Goal: Task Accomplishment & Management: Manage account settings

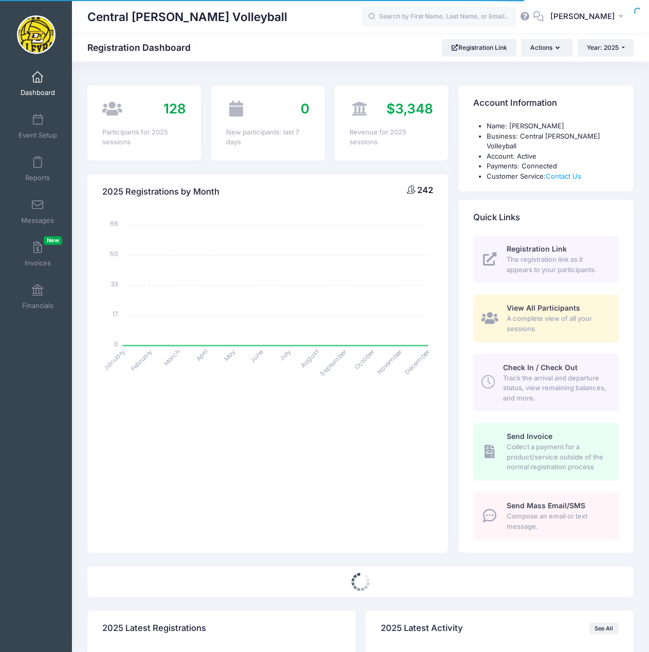
select select
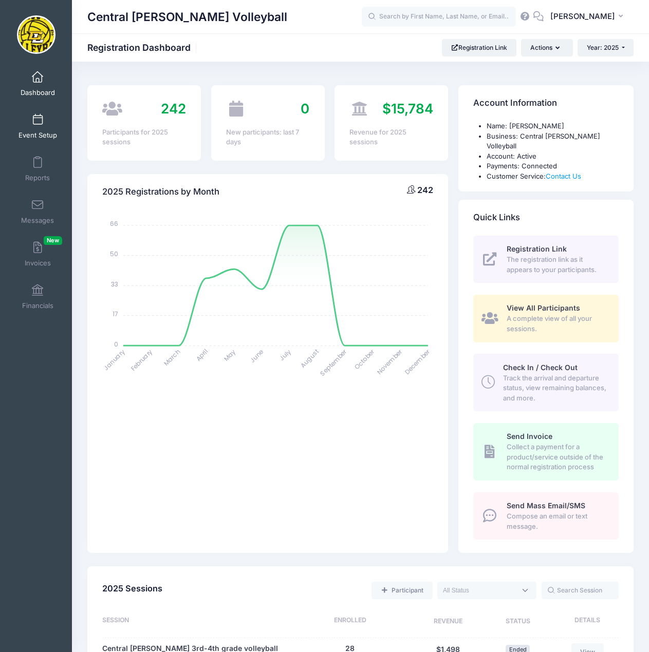
click at [37, 122] on span at bounding box center [37, 120] width 0 height 11
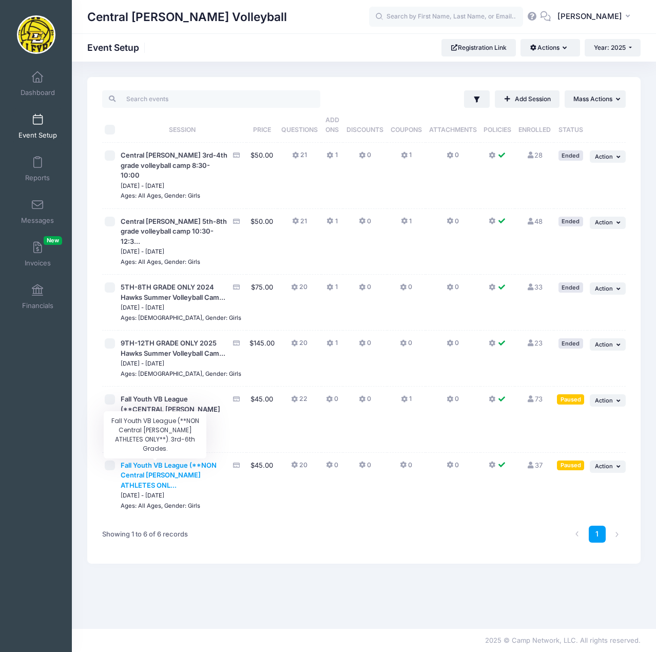
click at [160, 478] on span "Fall Youth VB League (**NON Central [PERSON_NAME] ATHLETES ONL..." at bounding box center [169, 475] width 96 height 28
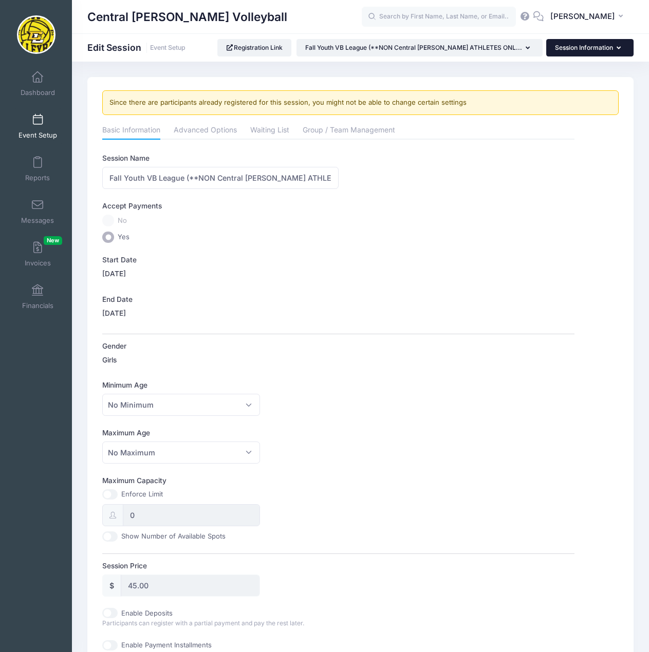
click at [621, 49] on button "Session Information" at bounding box center [589, 47] width 87 height 17
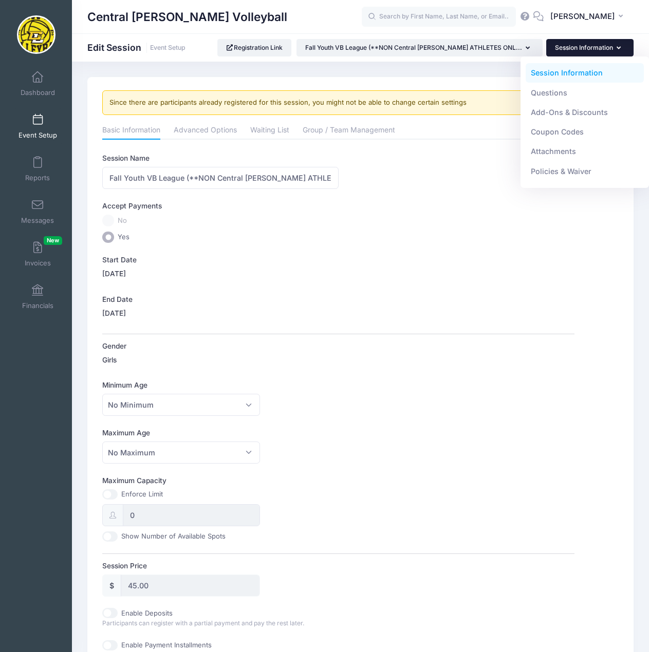
click at [557, 76] on link "Session Information" at bounding box center [584, 73] width 119 height 20
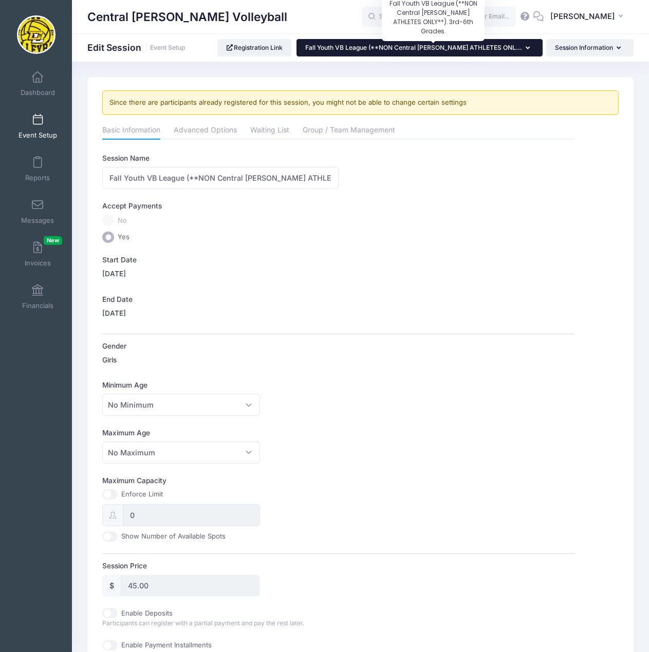
click at [379, 49] on span "Fall Youth VB League (**NON Central [PERSON_NAME] ATHLETES ONL..." at bounding box center [413, 48] width 217 height 8
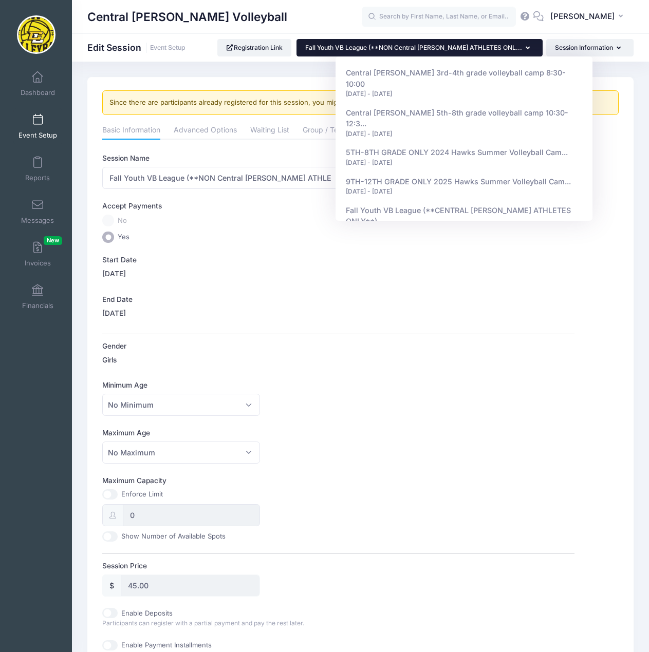
click at [466, 343] on div "Gender Girls" at bounding box center [338, 355] width 472 height 28
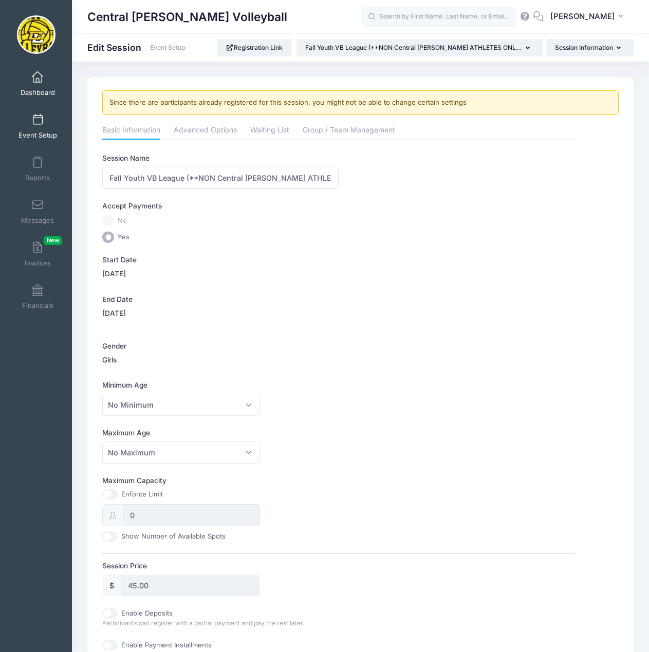
click at [32, 85] on link "Dashboard" at bounding box center [37, 84] width 49 height 36
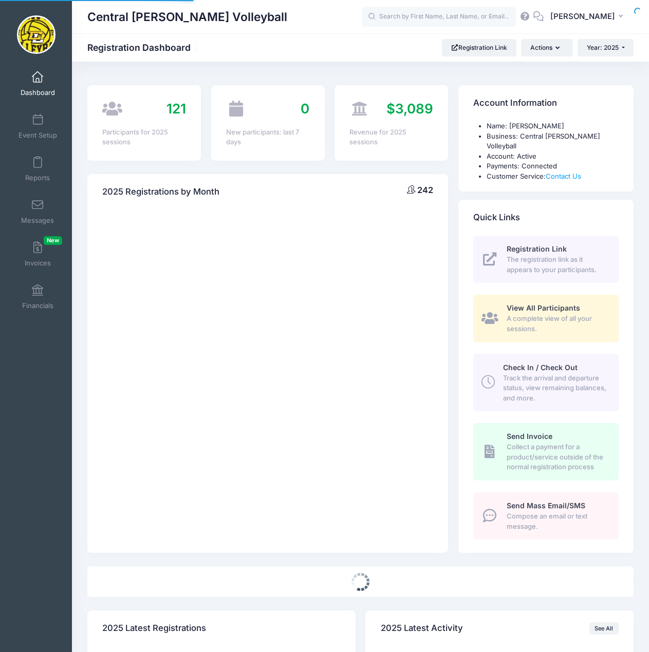
select select
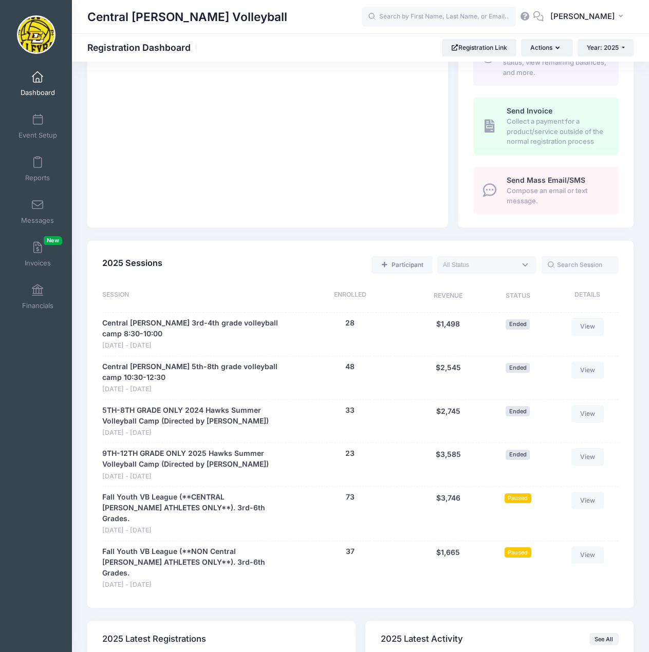
scroll to position [462, 0]
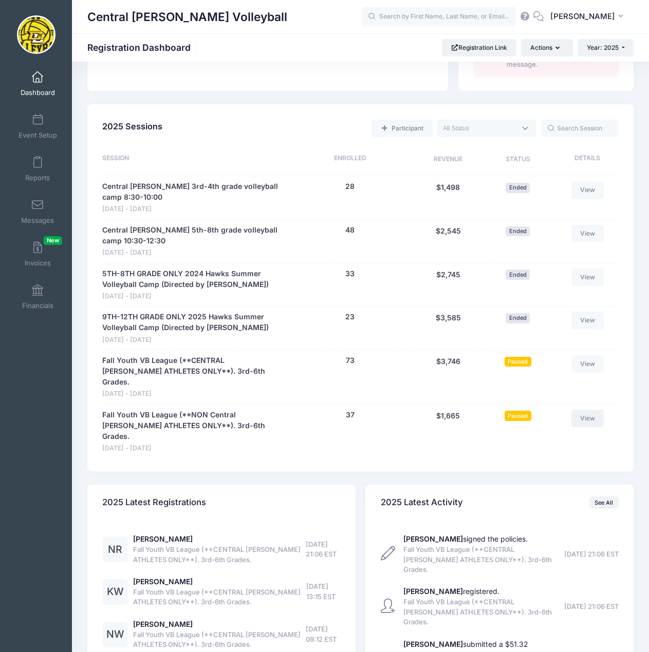
click at [585, 410] on link "View" at bounding box center [587, 418] width 33 height 17
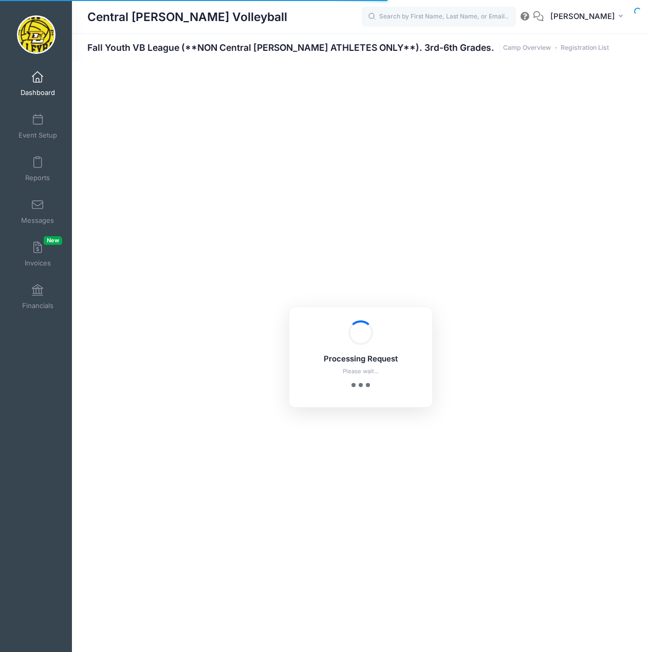
select select "10"
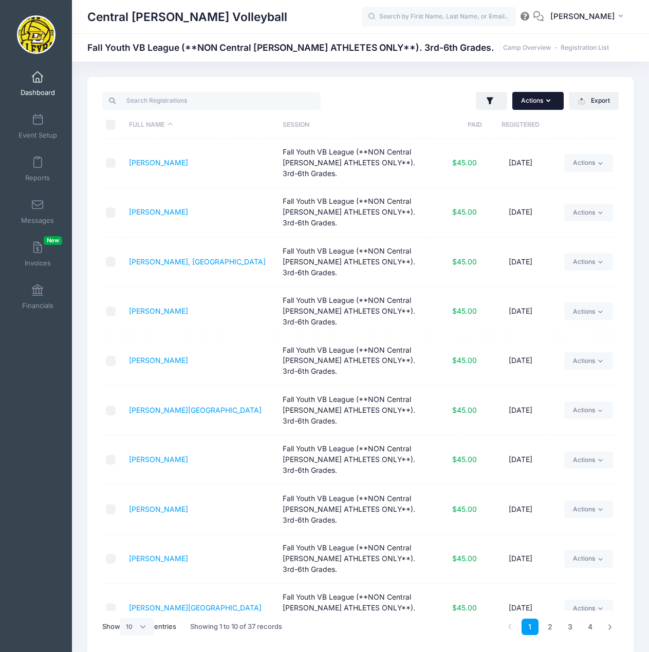
click at [547, 101] on icon "button" at bounding box center [550, 101] width 8 height 0
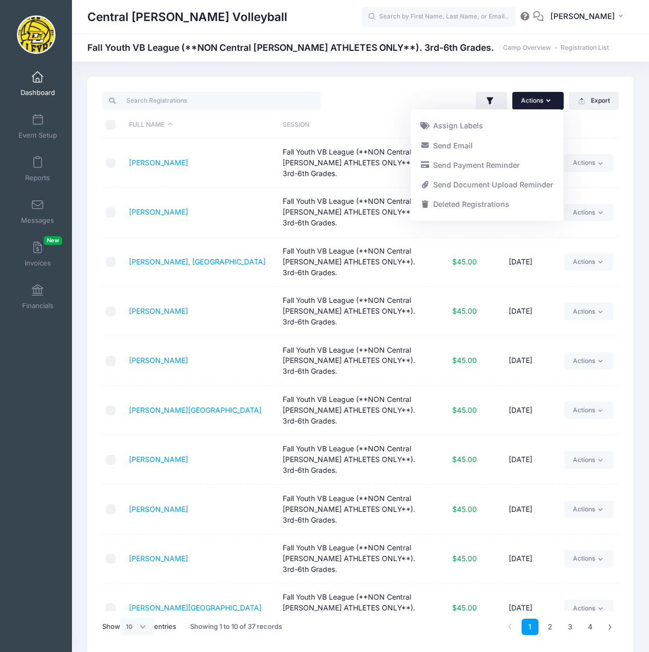
click at [467, 65] on div "Central Lee Volleyball Fall Youth VB League (**NON Central Lee ATHLETES ONLY**)…" at bounding box center [360, 367] width 577 height 610
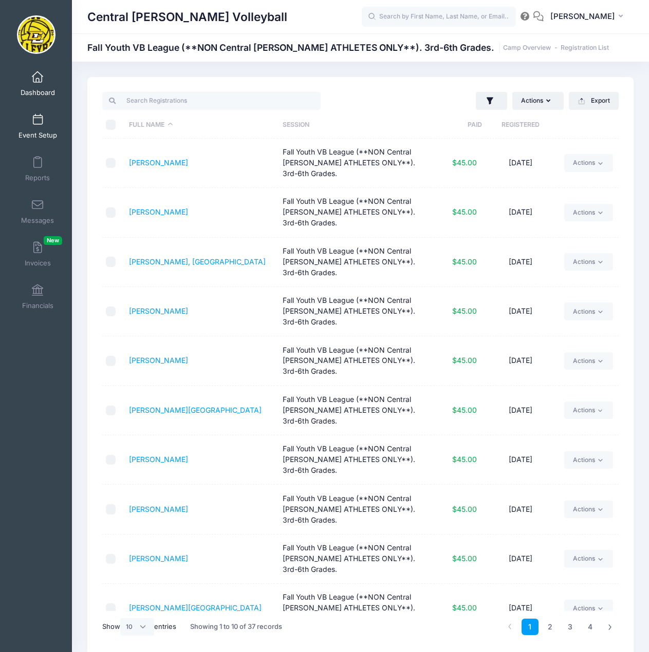
click at [37, 121] on span at bounding box center [37, 120] width 0 height 11
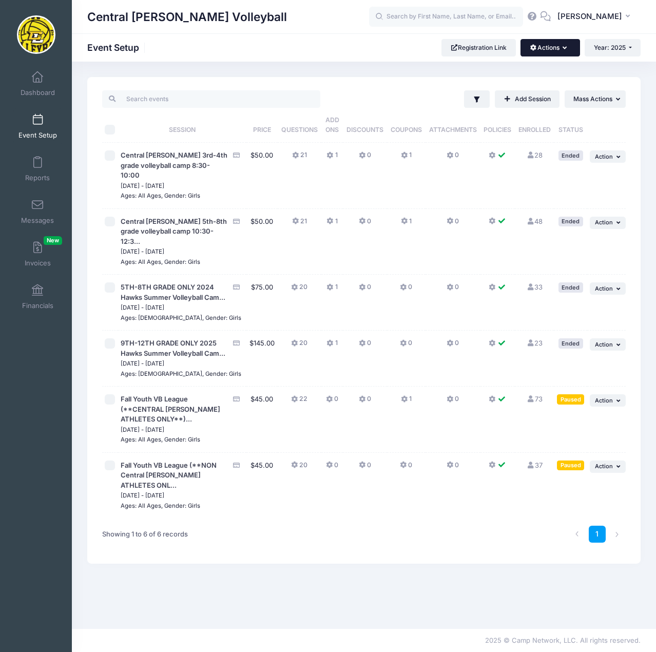
click at [559, 42] on button "Actions" at bounding box center [550, 47] width 59 height 17
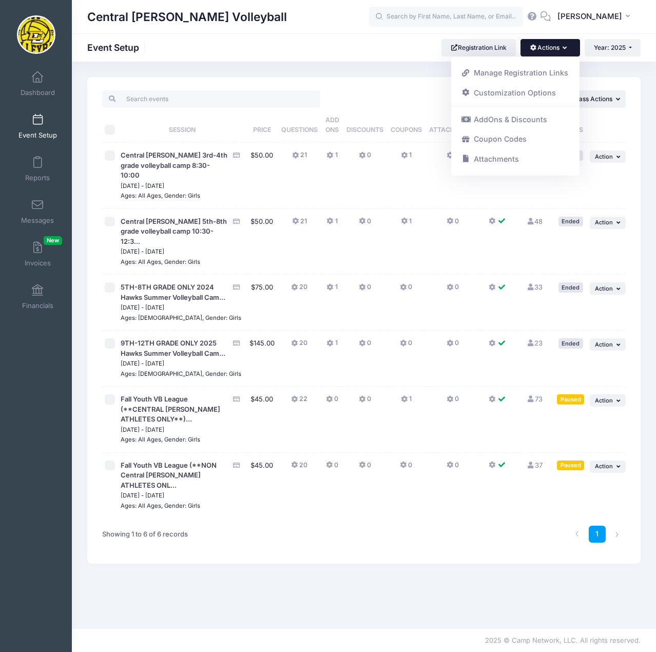
click at [110, 466] on input "checkbox" at bounding box center [110, 466] width 10 height 10
checkbox input "true"
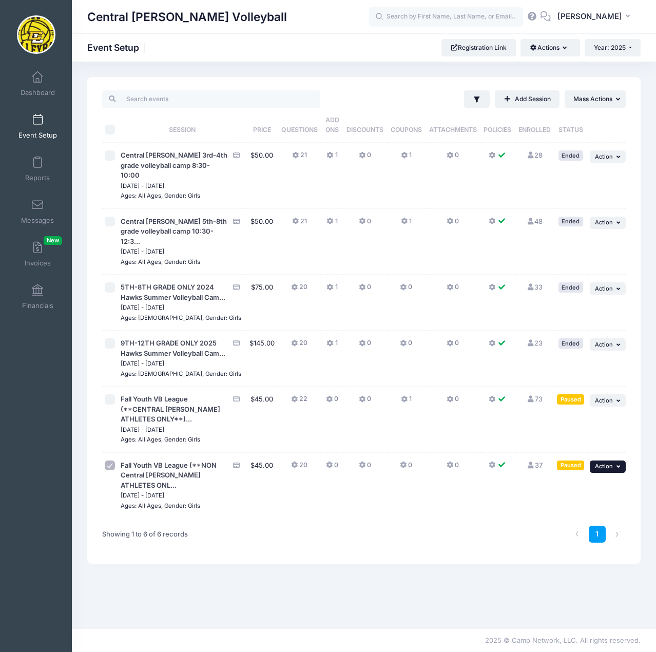
click at [620, 464] on icon "button" at bounding box center [620, 467] width 6 height 6
click at [569, 512] on link "Edit Session" at bounding box center [575, 509] width 93 height 20
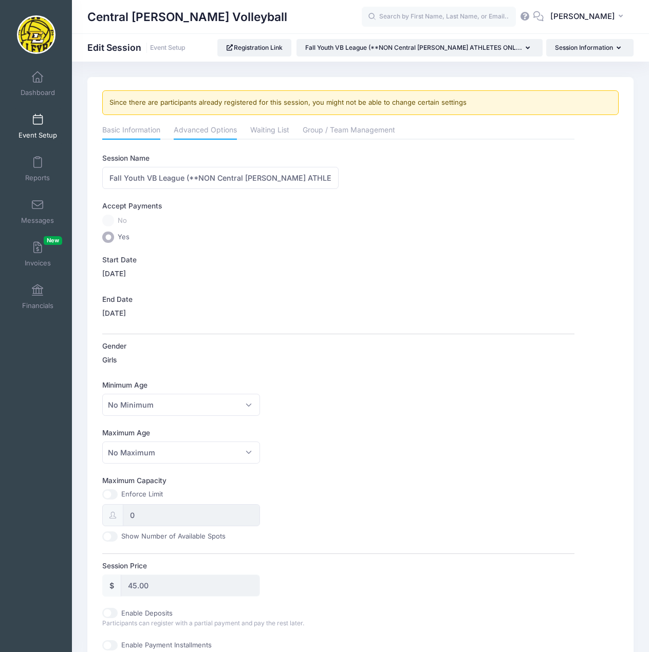
click at [211, 136] on link "Advanced Options" at bounding box center [205, 131] width 63 height 18
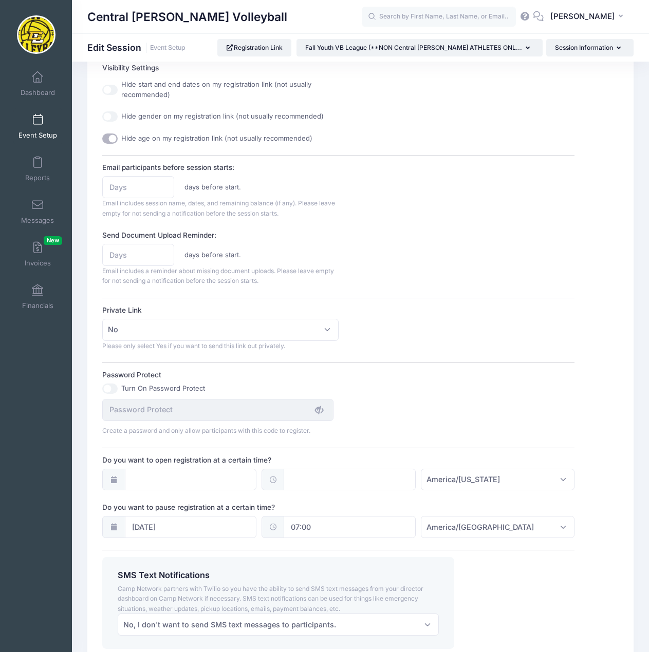
scroll to position [534, 0]
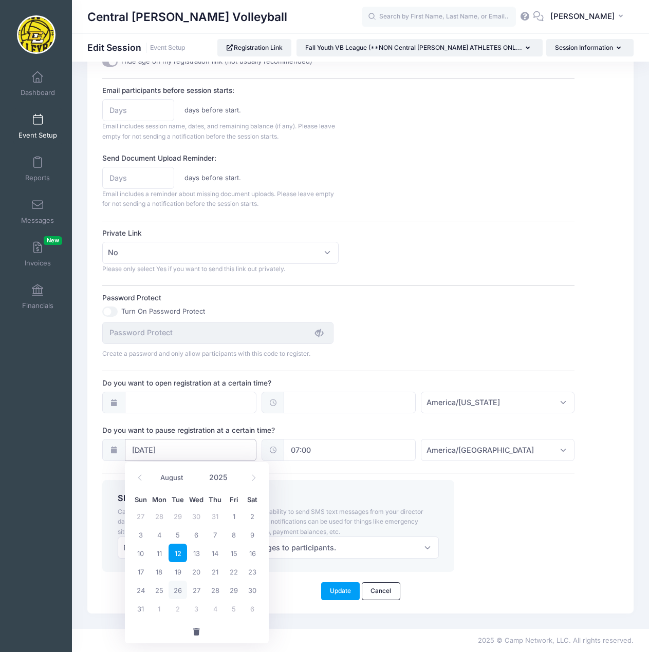
click at [217, 450] on input "[DATE]" at bounding box center [191, 450] width 132 height 22
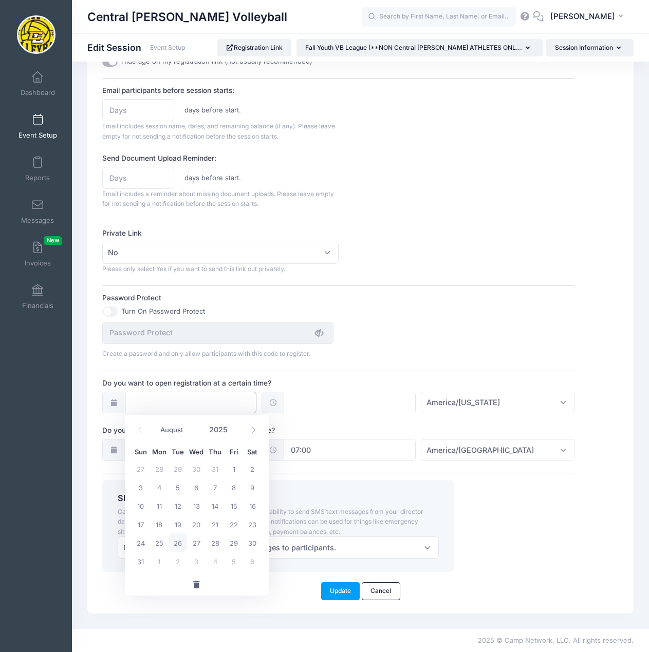
click at [220, 394] on input "Do you want to open registration at a certain time?" at bounding box center [191, 403] width 132 height 22
click at [177, 544] on span "26" at bounding box center [177, 543] width 18 height 18
type input "[DATE]"
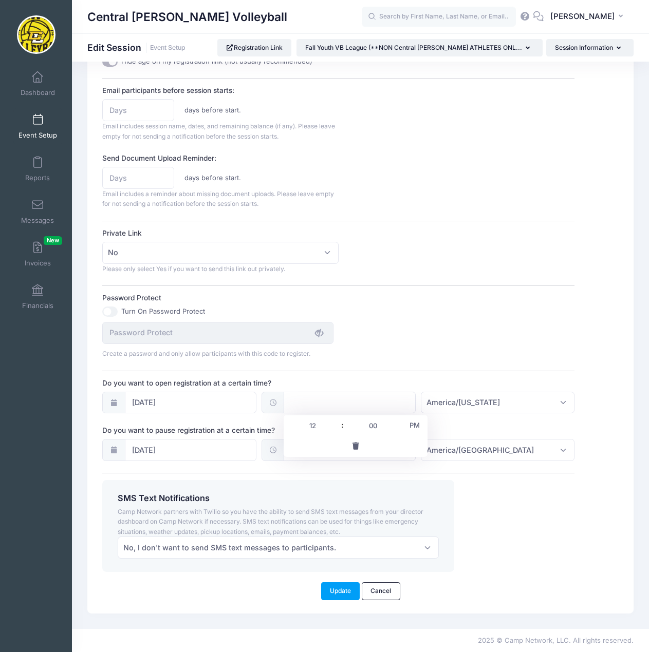
click at [321, 396] on input "text" at bounding box center [350, 403] width 132 height 22
click at [337, 421] on span at bounding box center [337, 421] width 7 height 10
type input "13:00"
type input "01"
click at [337, 421] on span at bounding box center [337, 421] width 7 height 10
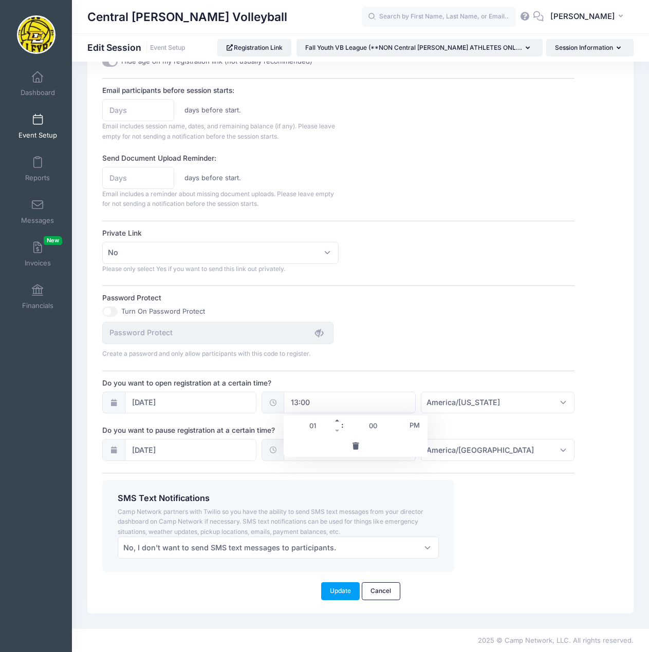
type input "14:00"
type input "02"
click at [337, 421] on span at bounding box center [337, 421] width 7 height 10
type input "15:00"
type input "03"
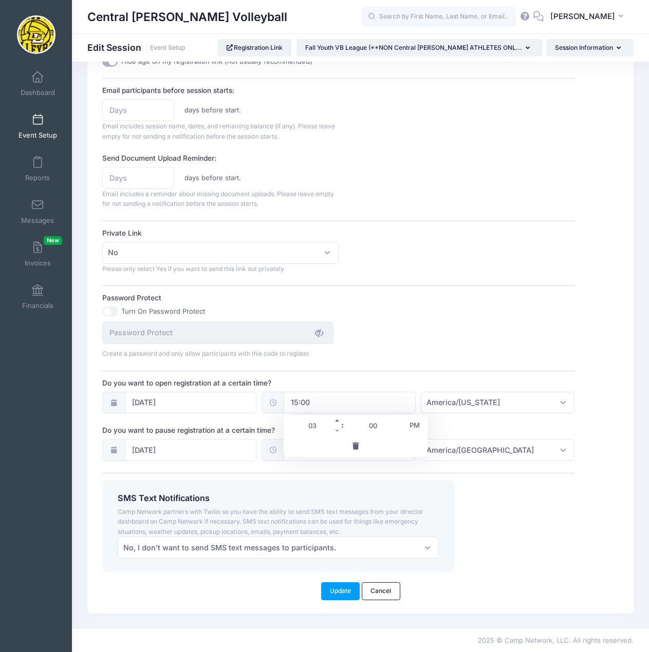
click at [337, 421] on span at bounding box center [337, 421] width 7 height 10
type input "16:00"
type input "04"
click at [471, 428] on div "Do you want to pause registration at a certain time? 08/12/2025 07:00 America/N…" at bounding box center [338, 443] width 472 height 36
click at [347, 455] on input "07:00" at bounding box center [350, 450] width 132 height 22
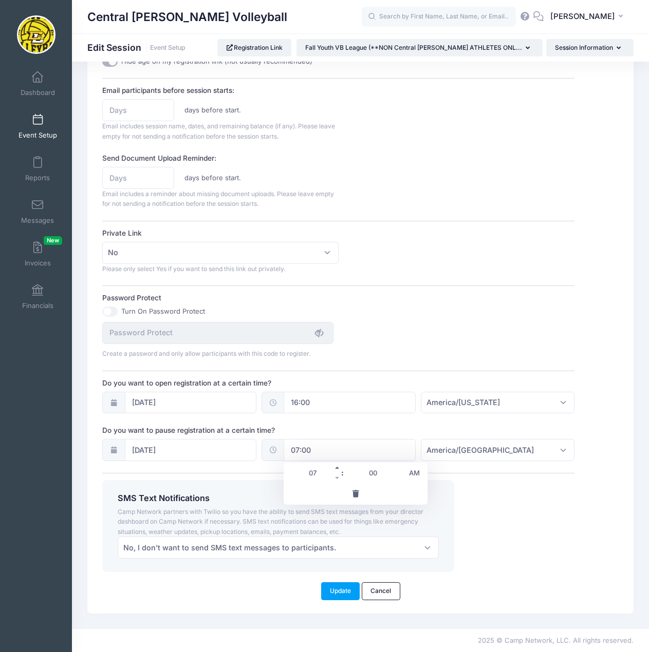
click at [336, 468] on span at bounding box center [337, 468] width 7 height 10
type input "08:00"
type input "08"
click at [336, 468] on span at bounding box center [337, 468] width 7 height 10
type input "09:00"
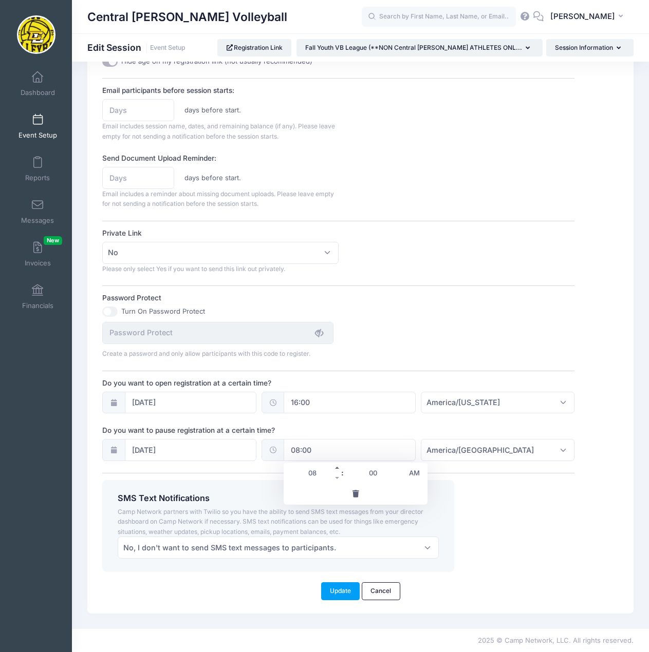
type input "09"
click at [336, 468] on span at bounding box center [337, 468] width 7 height 10
type input "10:00"
type input "10"
click at [336, 468] on span at bounding box center [337, 468] width 7 height 10
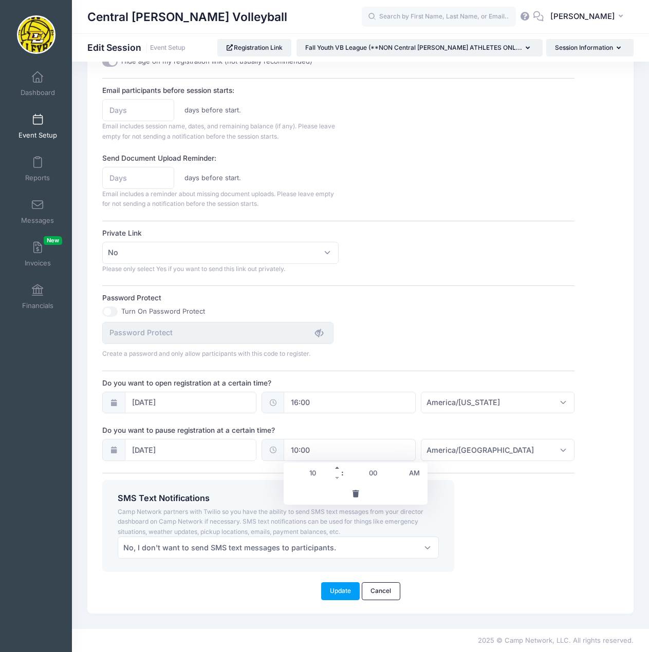
type input "11:00"
type input "11"
click at [336, 468] on span at bounding box center [337, 468] width 7 height 10
type input "12:00"
type input "12"
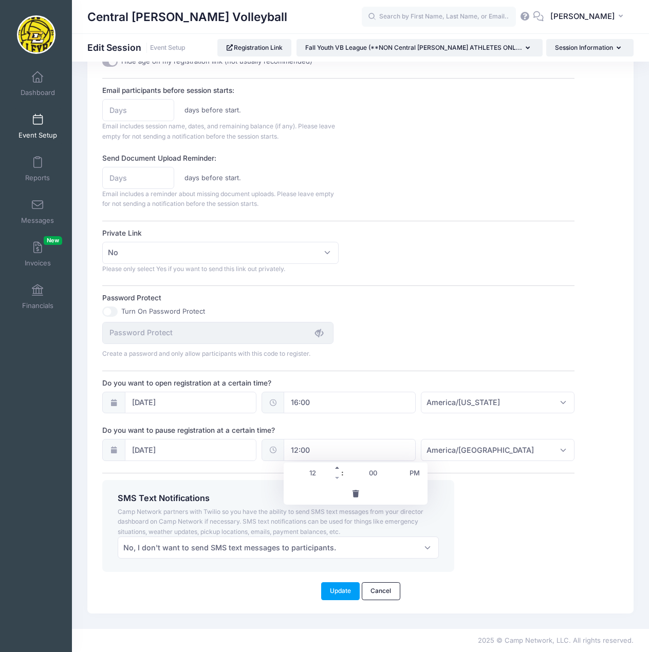
click at [336, 468] on span at bounding box center [337, 468] width 7 height 10
type input "13:00"
type input "01"
click at [336, 468] on span at bounding box center [337, 468] width 7 height 10
type input "14:00"
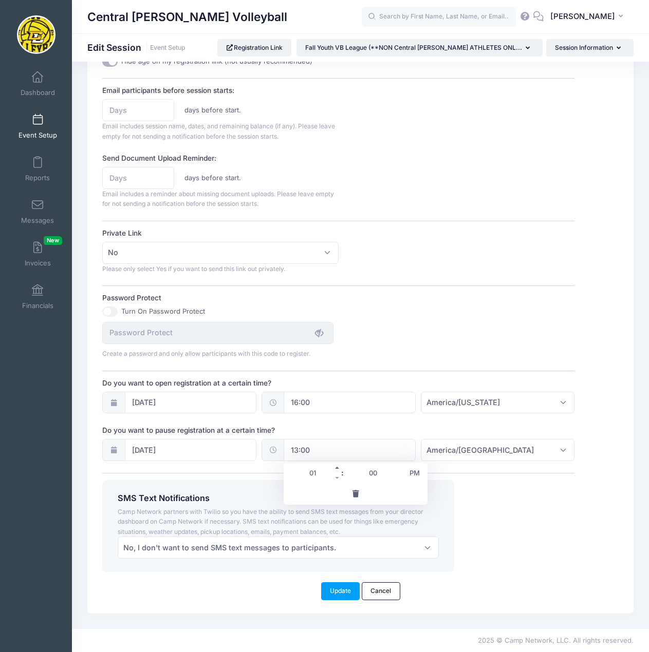
type input "02"
click at [336, 468] on span at bounding box center [337, 468] width 7 height 10
type input "15:00"
type input "03"
click at [336, 468] on span at bounding box center [337, 468] width 7 height 10
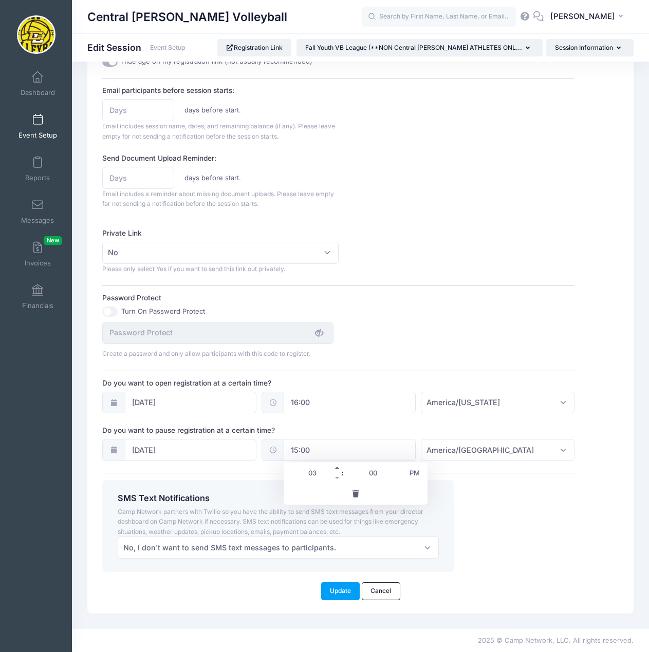
type input "16:00"
type input "04"
click at [396, 468] on span at bounding box center [397, 468] width 7 height 10
type input "16:05"
type input "05"
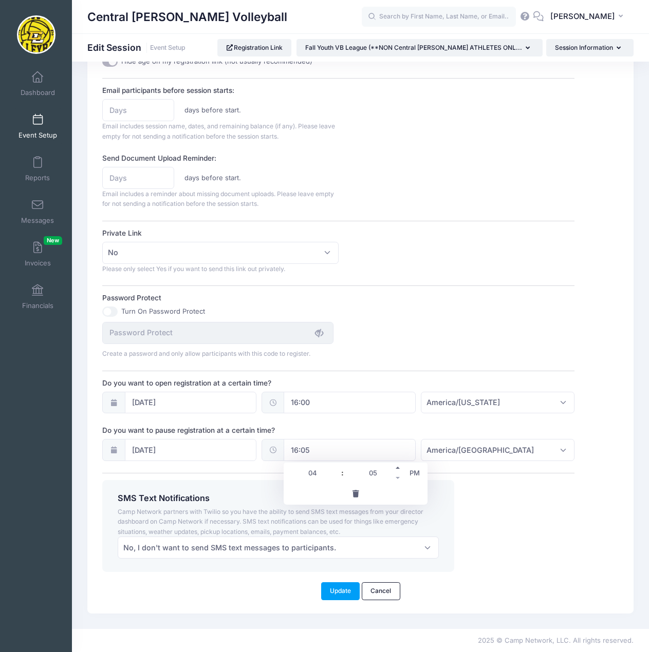
click at [396, 468] on span at bounding box center [397, 468] width 7 height 10
type input "16:10"
type input "10"
click at [396, 468] on span at bounding box center [397, 468] width 7 height 10
type input "16:15"
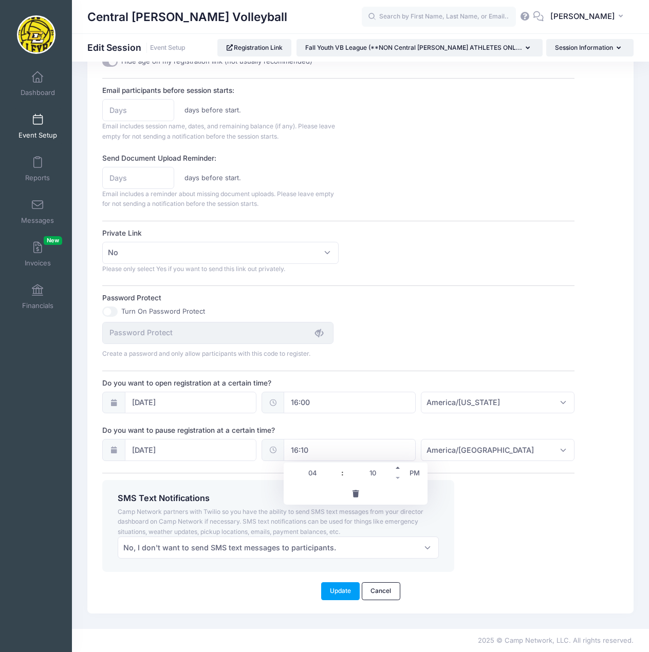
type input "15"
click at [396, 468] on span at bounding box center [397, 468] width 7 height 10
type input "16:20"
type input "20"
click at [396, 468] on span at bounding box center [397, 468] width 7 height 10
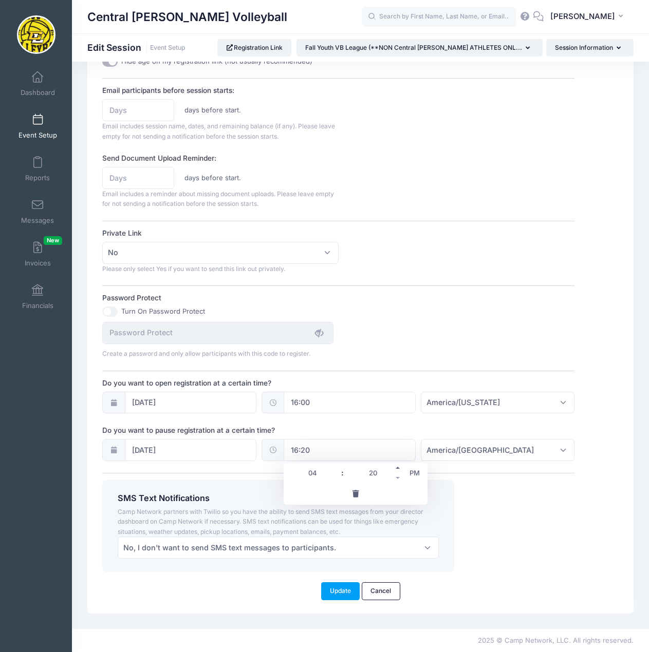
type input "16:25"
type input "25"
click at [396, 468] on span at bounding box center [397, 468] width 7 height 10
type input "16:30"
type input "30"
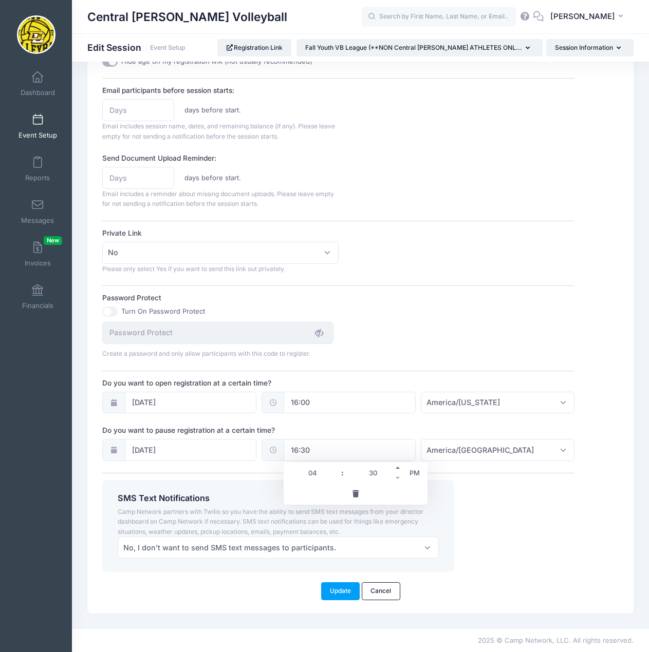
click at [396, 468] on span at bounding box center [397, 468] width 7 height 10
type input "16:35"
type input "35"
click at [396, 468] on span at bounding box center [397, 468] width 7 height 10
type input "16:40"
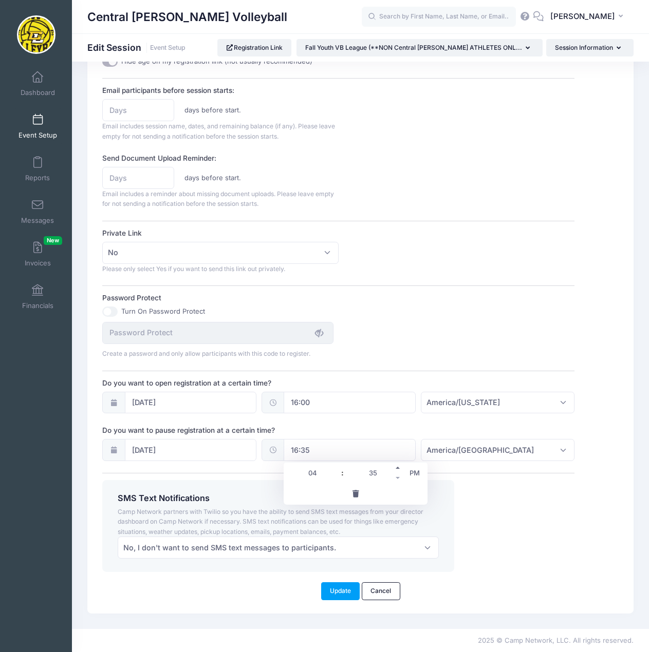
type input "40"
click at [396, 468] on span at bounding box center [397, 468] width 7 height 10
type input "16:45"
type input "45"
click at [396, 468] on span at bounding box center [397, 468] width 7 height 10
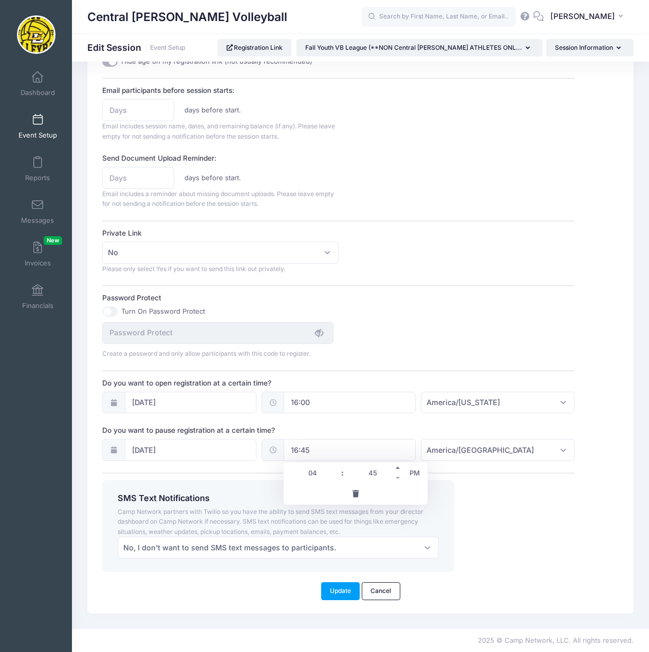
type input "16:50"
type input "50"
click at [396, 468] on span at bounding box center [397, 468] width 7 height 10
type input "16:55"
type input "55"
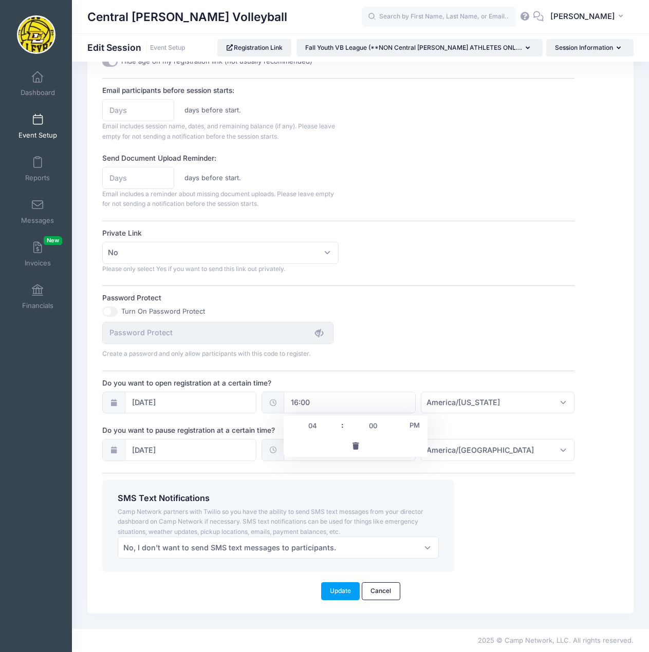
click at [345, 403] on input "16:00" at bounding box center [350, 403] width 132 height 22
click at [397, 422] on span at bounding box center [397, 421] width 7 height 10
type input "16:05"
type input "05"
click at [397, 422] on span at bounding box center [397, 421] width 7 height 10
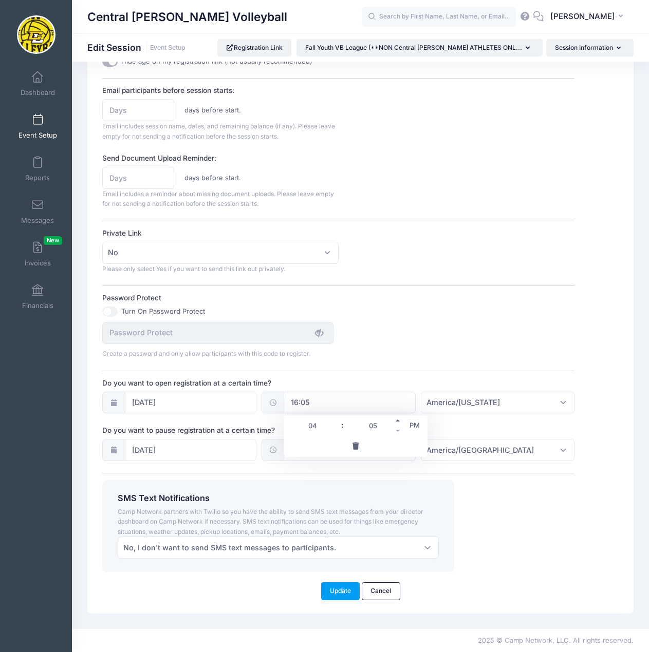
type input "16:10"
type input "10"
click at [397, 422] on span at bounding box center [397, 421] width 7 height 10
type input "16:15"
type input "15"
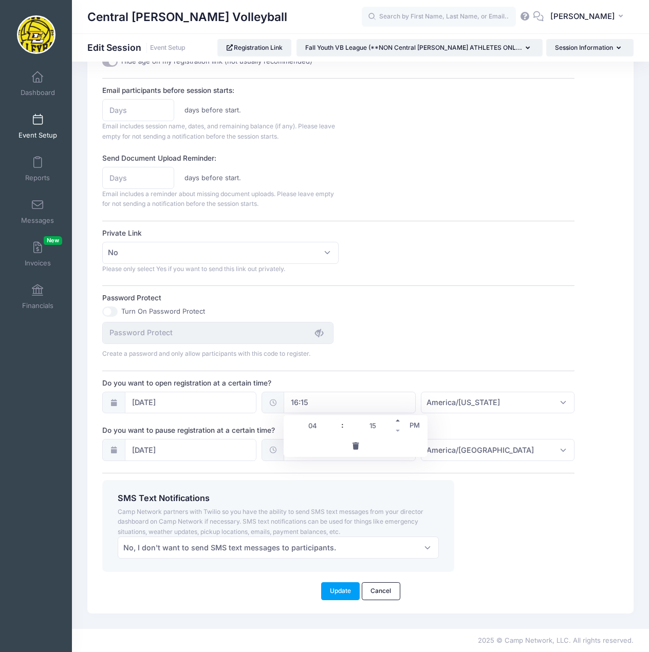
click at [397, 422] on span at bounding box center [397, 421] width 7 height 10
type input "16:20"
type input "20"
click at [397, 422] on span at bounding box center [397, 421] width 7 height 10
type input "16:25"
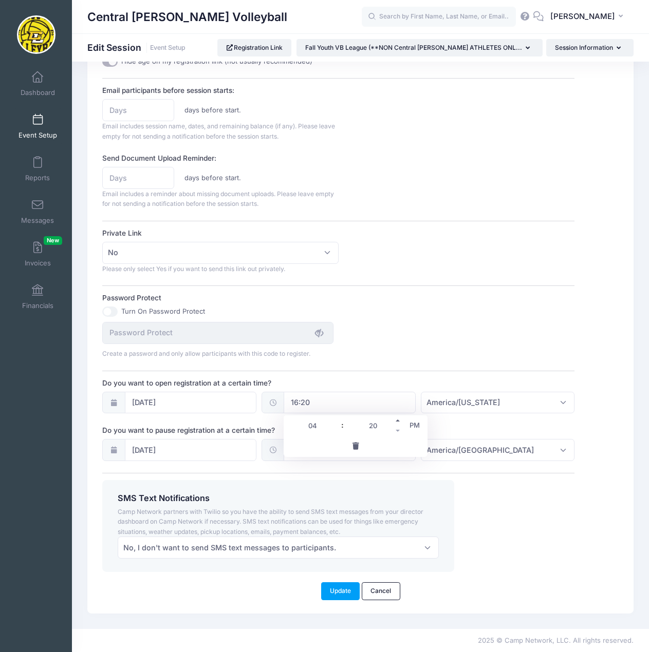
type input "25"
click at [397, 422] on span at bounding box center [397, 421] width 7 height 10
type input "16:30"
type input "30"
click at [396, 429] on span at bounding box center [397, 431] width 7 height 10
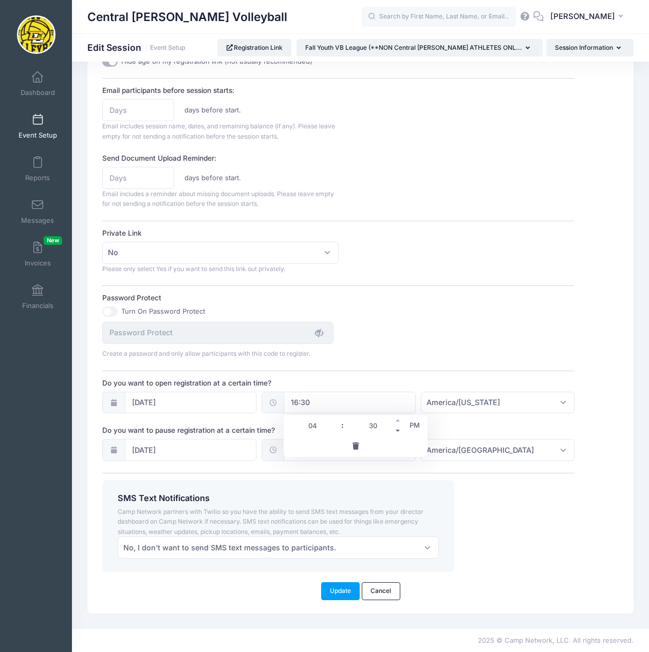
type input "16:25"
type input "25"
click at [504, 490] on div "SMS Text Notifications Camp Network partners with Twilio so you have the abilit…" at bounding box center [339, 526] width 482 height 92
click at [363, 452] on input "16:55" at bounding box center [350, 450] width 132 height 22
click at [485, 482] on div "SMS Text Notifications Camp Network partners with Twilio so you have the abilit…" at bounding box center [339, 526] width 482 height 92
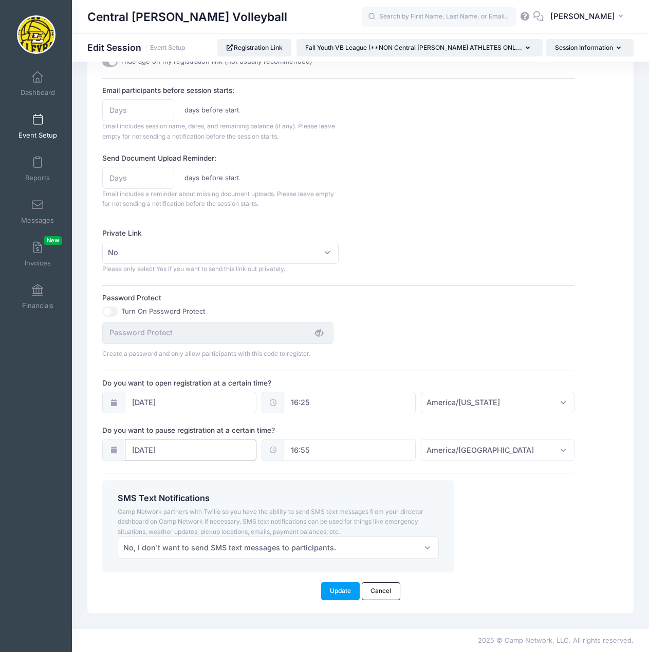
click at [233, 445] on input "08/12/2025" at bounding box center [191, 450] width 132 height 22
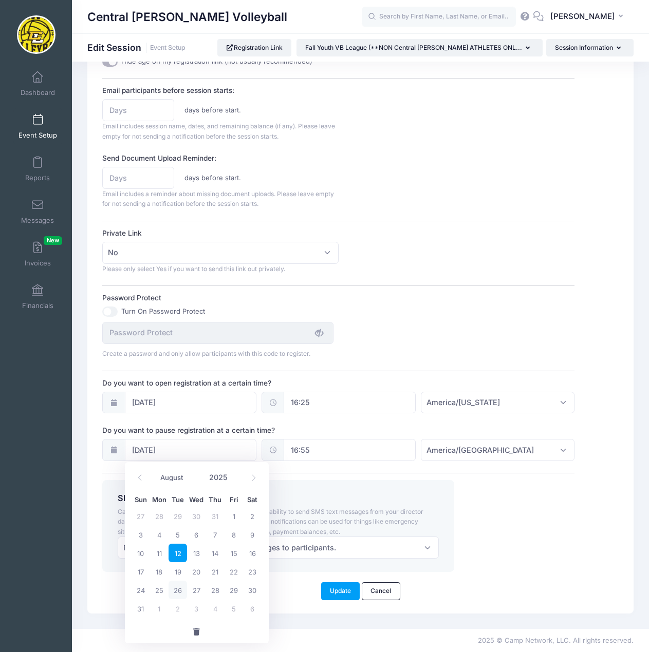
click at [179, 591] on span "26" at bounding box center [177, 590] width 18 height 18
type input "08/26/2025"
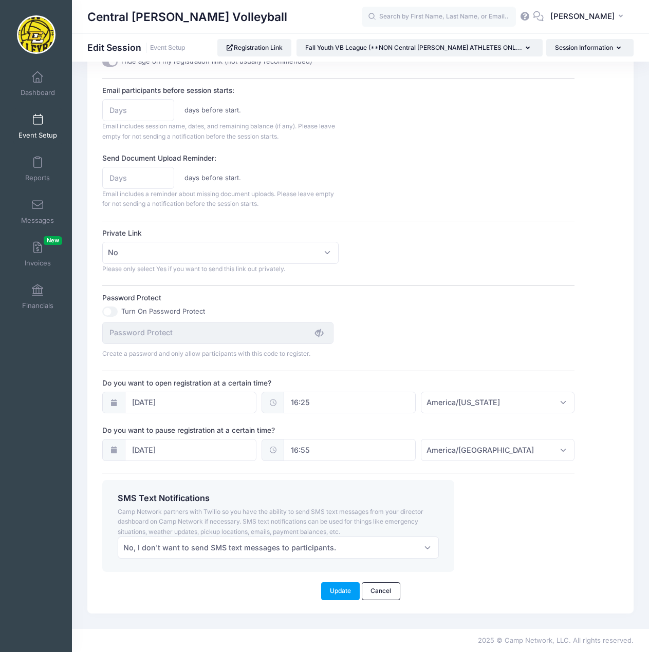
click at [258, 477] on div "Session Description NON CENTRAL LEE ATHLETES MUST REGISTER BY LISTING THEIR COA…" at bounding box center [338, 95] width 472 height 953
click at [350, 593] on button "Update" at bounding box center [340, 590] width 39 height 17
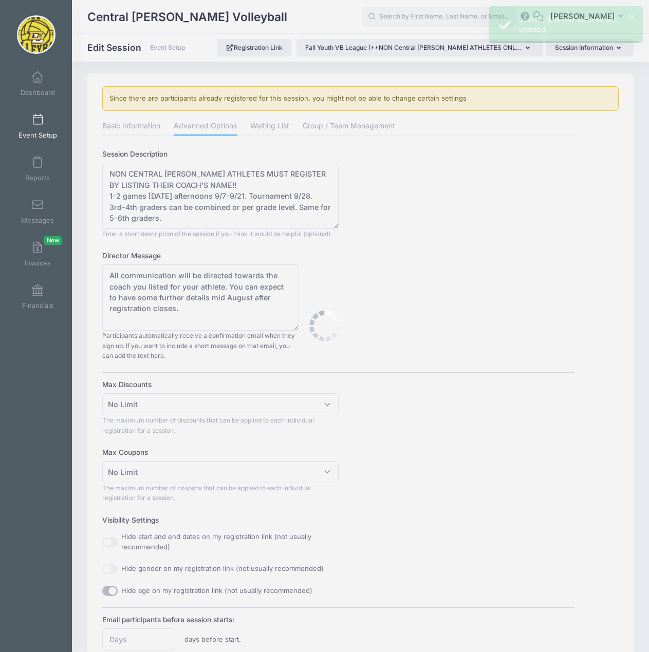
scroll to position [0, 0]
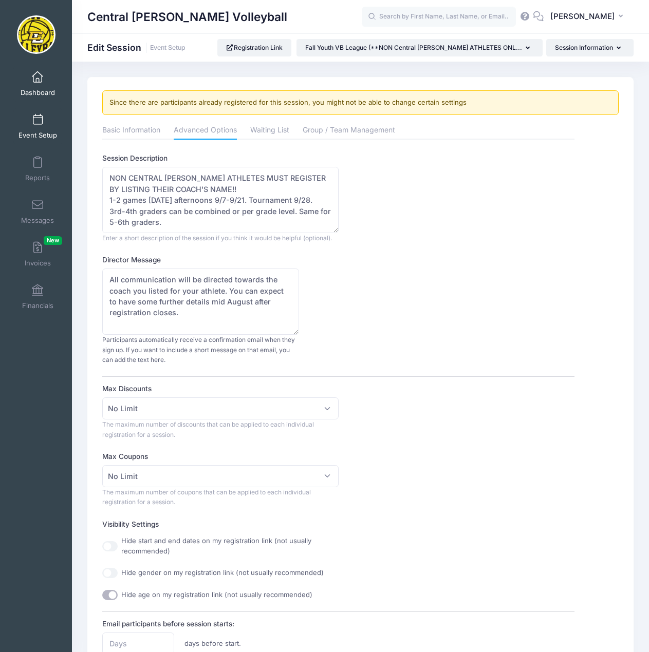
click at [37, 80] on span at bounding box center [37, 77] width 0 height 11
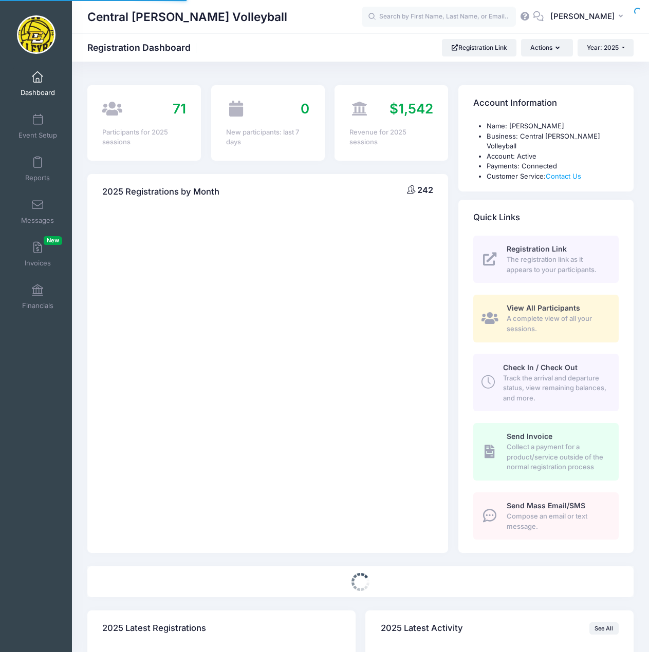
select select
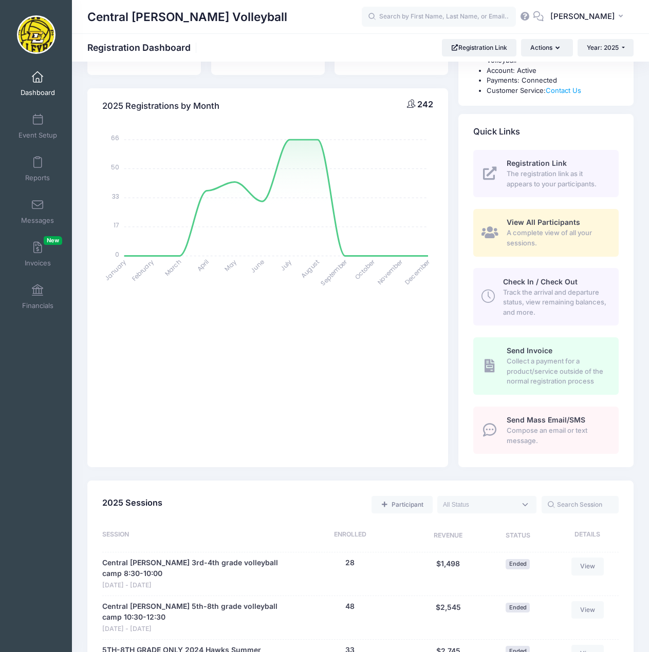
scroll to position [411, 0]
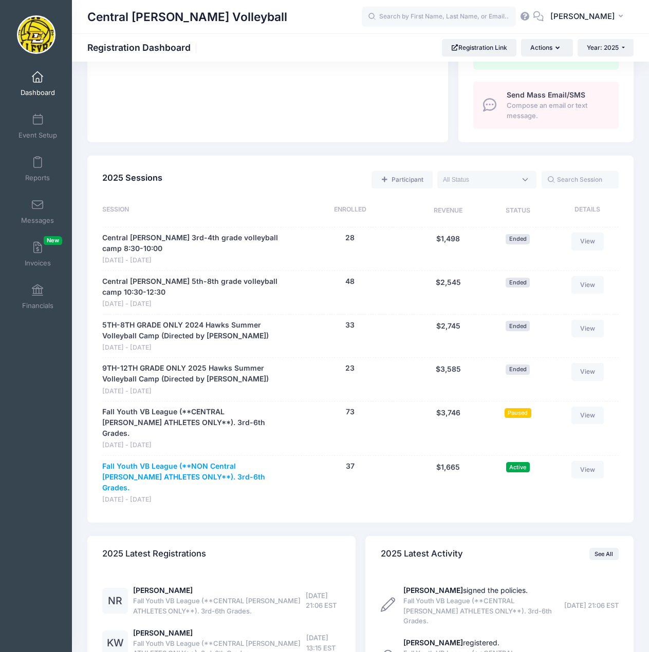
click at [167, 461] on link "Fall Youth VB League (**NON Central [PERSON_NAME] ATHLETES ONLY**). 3rd-6th Gra…" at bounding box center [192, 477] width 181 height 32
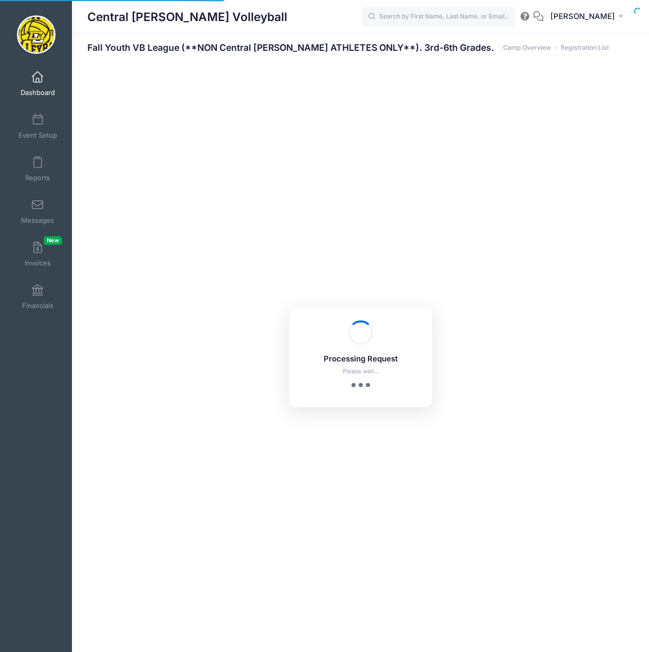
select select "10"
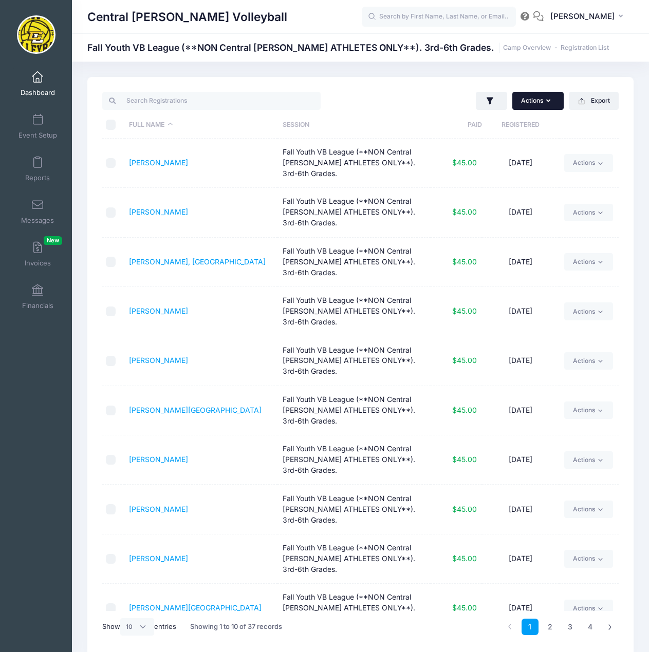
click at [549, 101] on icon "button" at bounding box center [550, 101] width 8 height 0
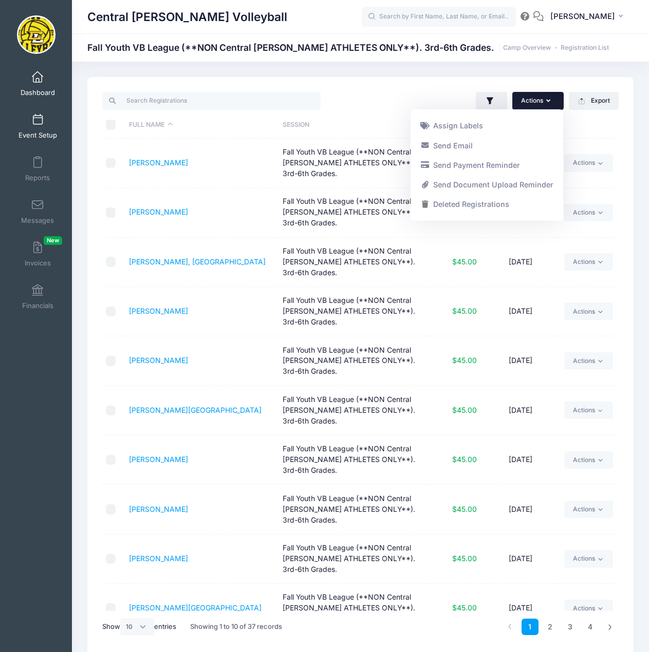
click at [37, 121] on span at bounding box center [37, 120] width 0 height 11
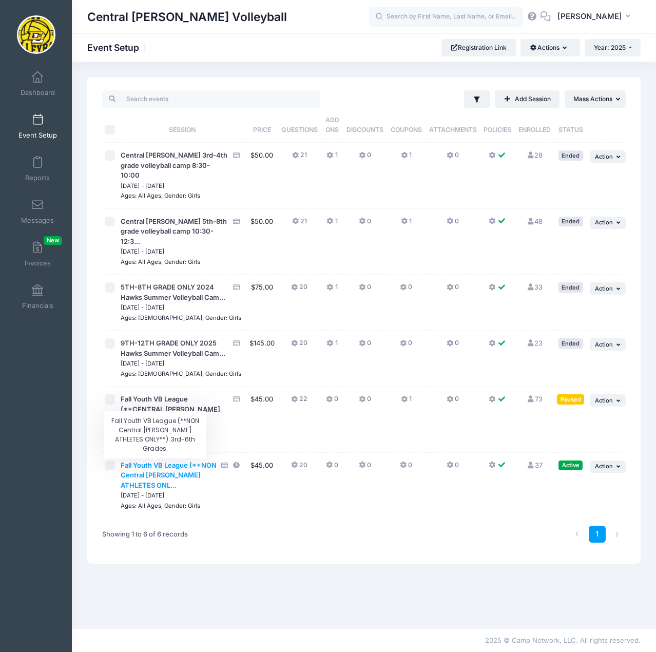
click at [164, 469] on span "Fall Youth VB League (**NON Central Lee ATHLETES ONL..." at bounding box center [169, 475] width 96 height 28
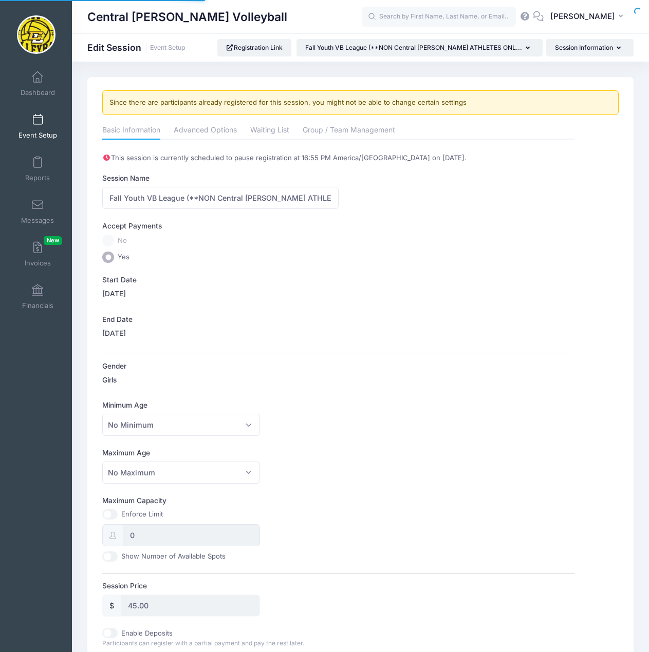
select select "0"
click at [224, 132] on link "Advanced Options" at bounding box center [205, 131] width 63 height 18
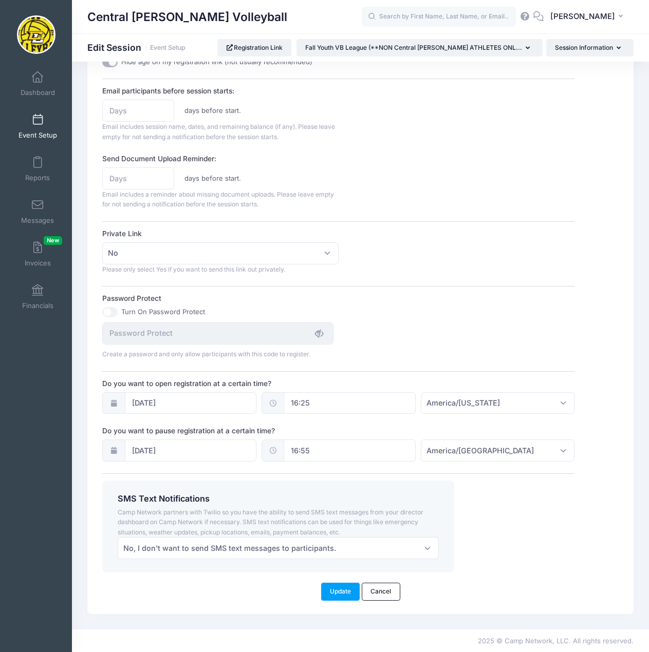
scroll to position [534, 0]
click at [343, 408] on input "16:25" at bounding box center [350, 403] width 132 height 22
click at [397, 431] on span at bounding box center [397, 431] width 7 height 10
type input "16:20"
type input "20"
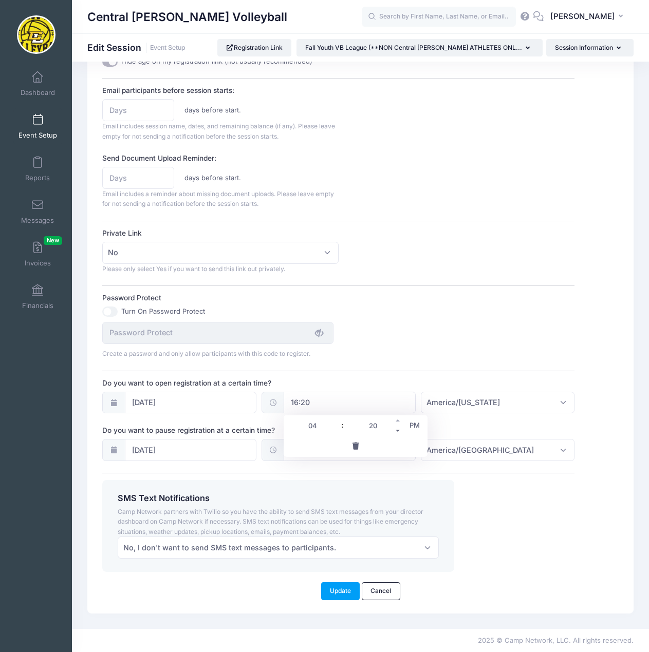
click at [397, 431] on span at bounding box center [397, 431] width 7 height 10
type input "16:15"
type input "15"
click at [397, 431] on span at bounding box center [397, 431] width 7 height 10
type input "16:10"
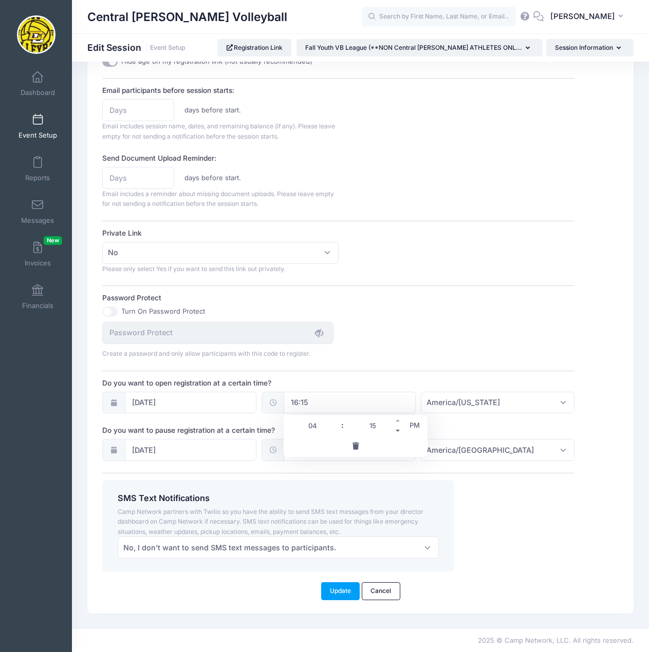
type input "10"
click at [341, 591] on button "Update" at bounding box center [340, 590] width 39 height 17
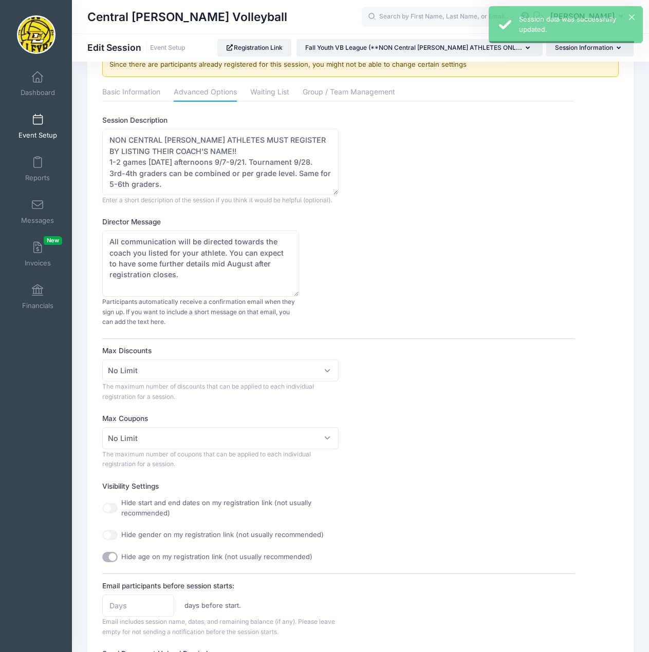
scroll to position [0, 0]
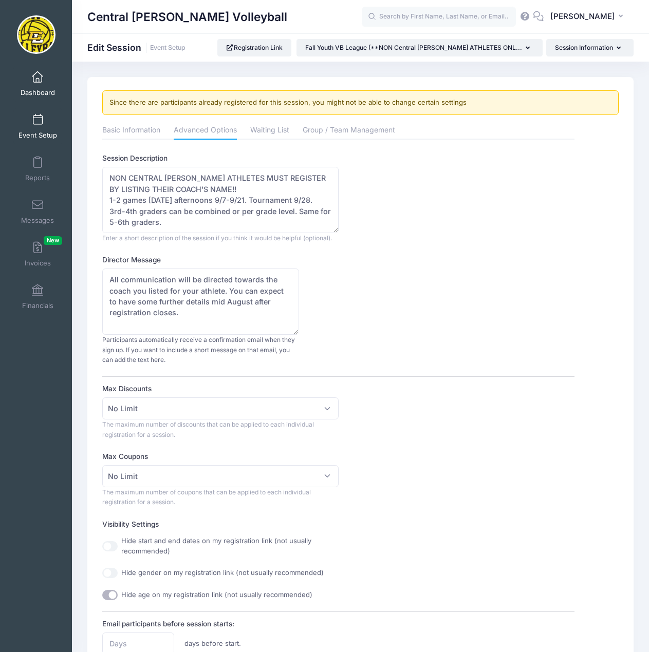
click at [38, 91] on span "Dashboard" at bounding box center [38, 92] width 34 height 9
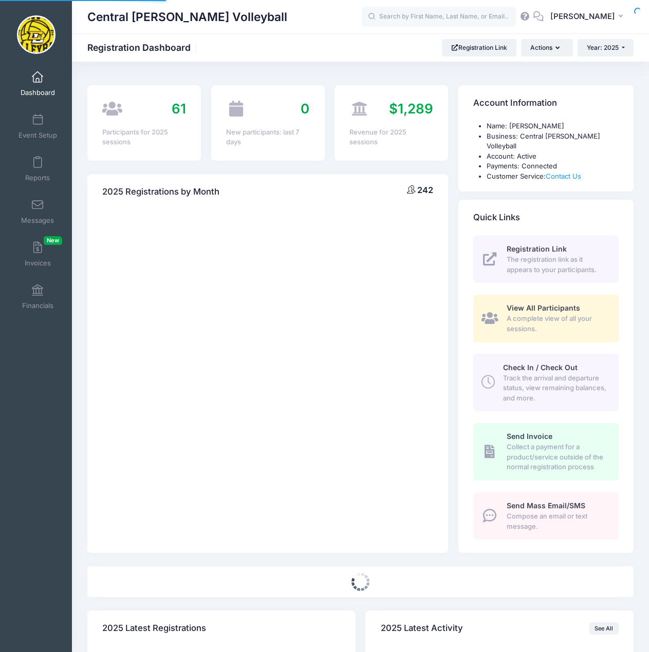
select select
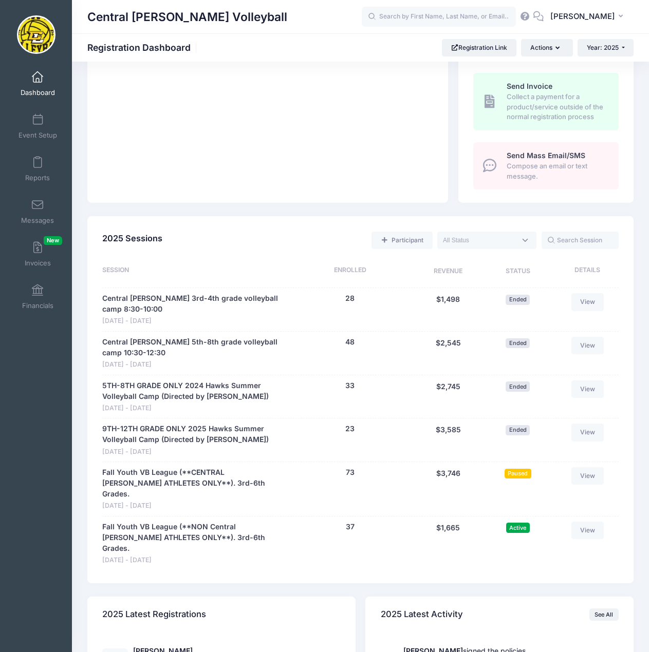
scroll to position [360, 0]
